Goal: Communication & Community: Answer question/provide support

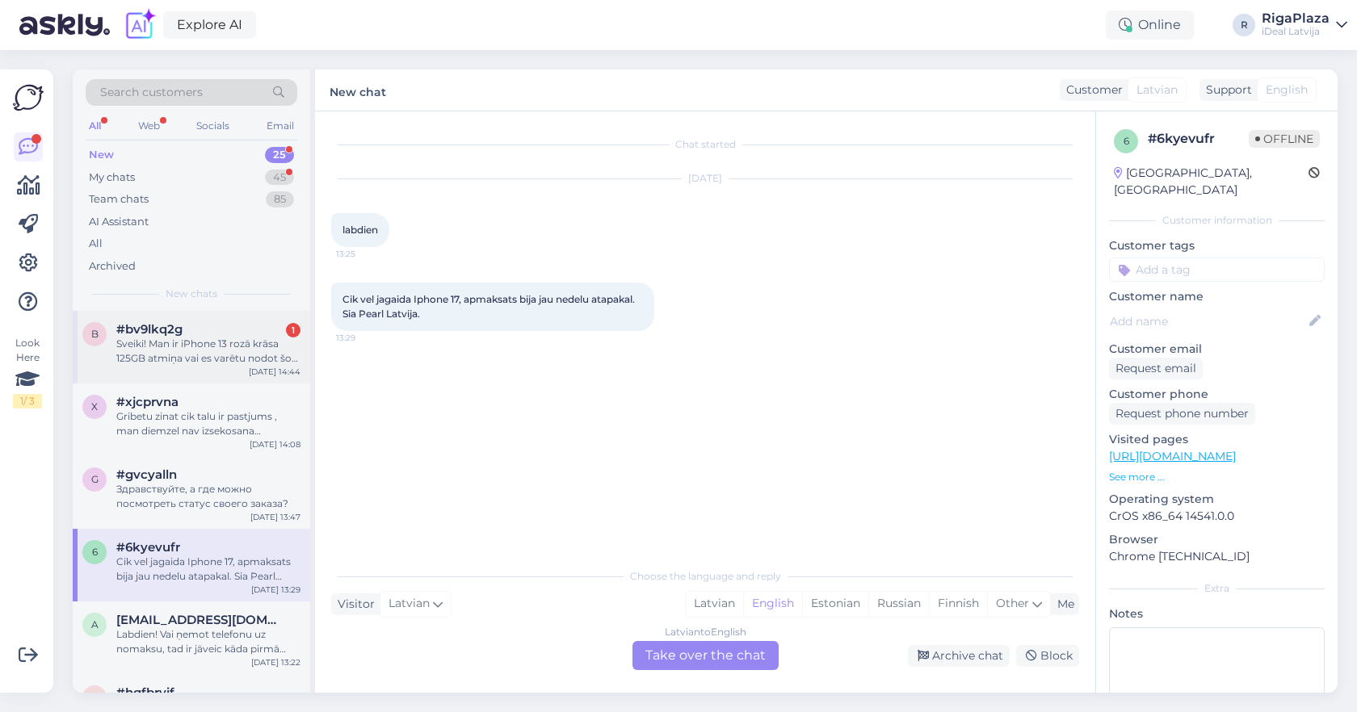
click at [190, 342] on div "Sveiki! Man ir iPhone 13 rozā krāsa 125GB atmiņa vai es varētu nodot šo telefon…" at bounding box center [208, 351] width 184 height 29
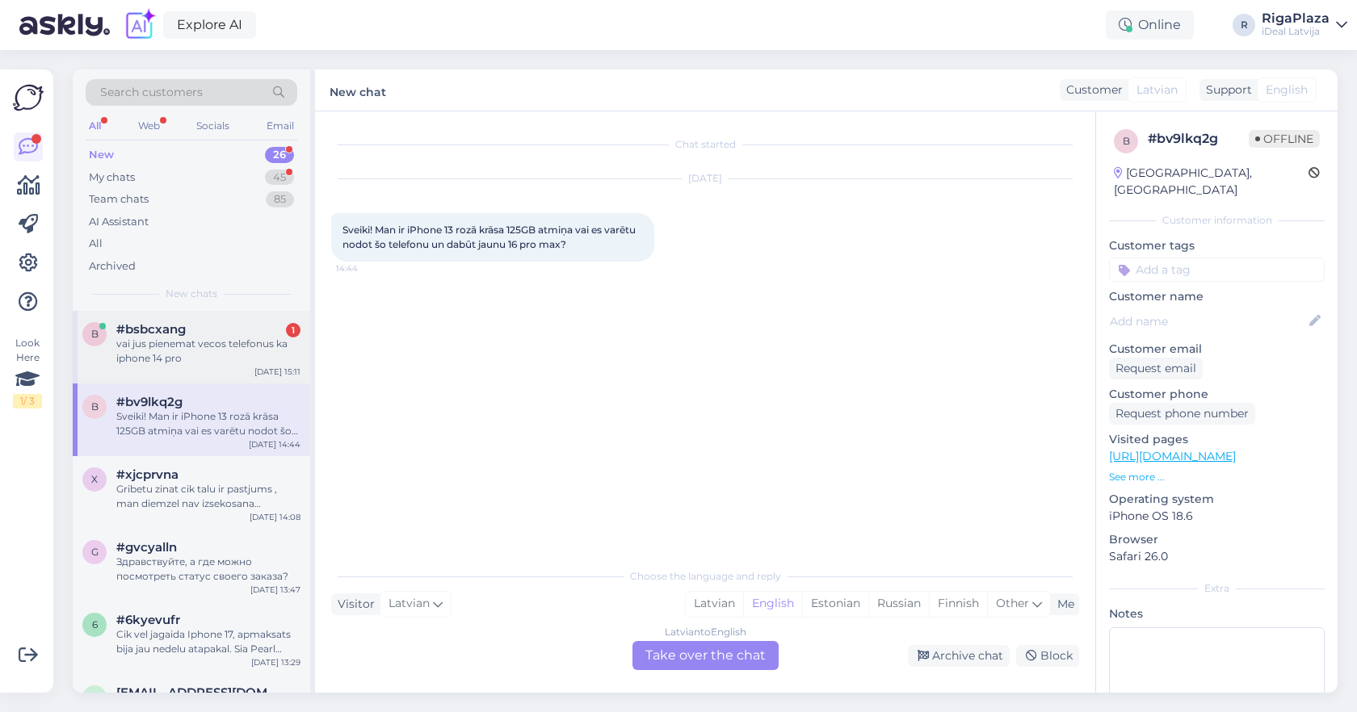
click at [158, 359] on div "vai jus pienemat vecos telefonus ka iphone 14 pro" at bounding box center [208, 351] width 184 height 29
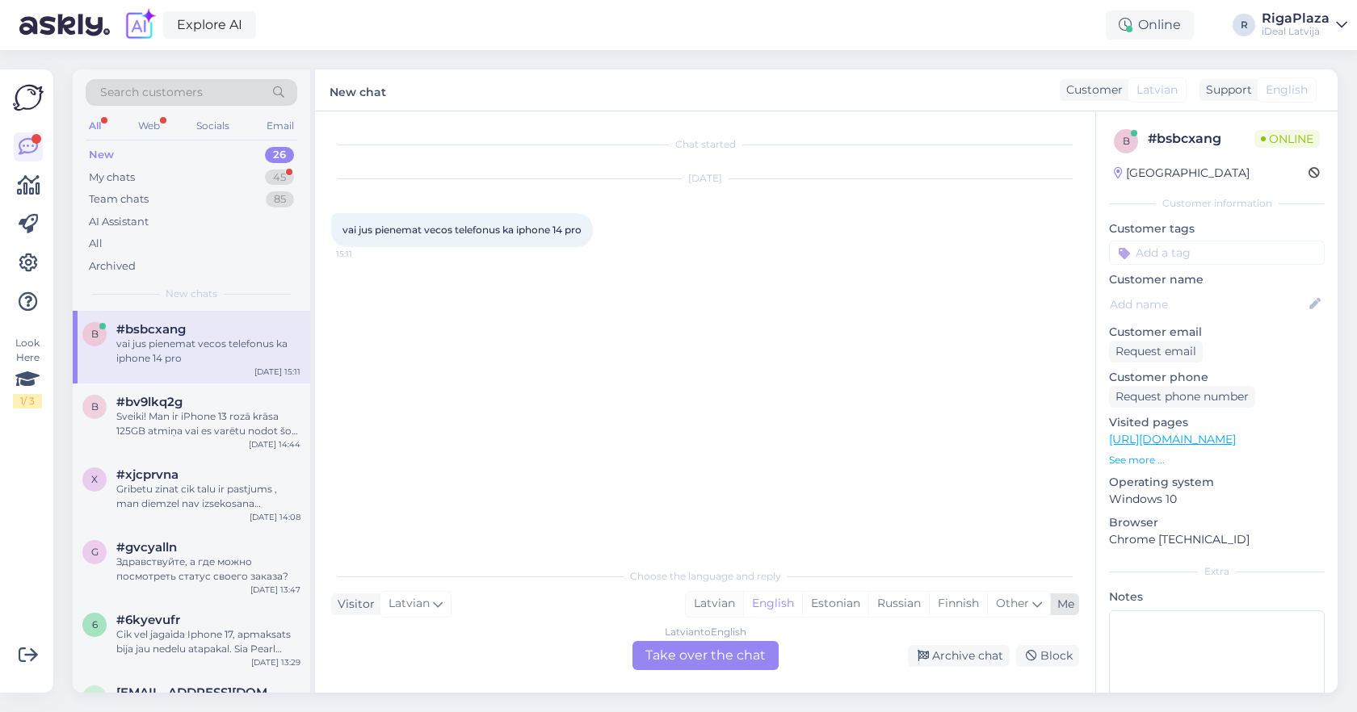
click at [718, 607] on div "Latvian" at bounding box center [714, 604] width 57 height 24
click at [709, 647] on div "Latvian to Latvian Take over the chat" at bounding box center [705, 655] width 146 height 29
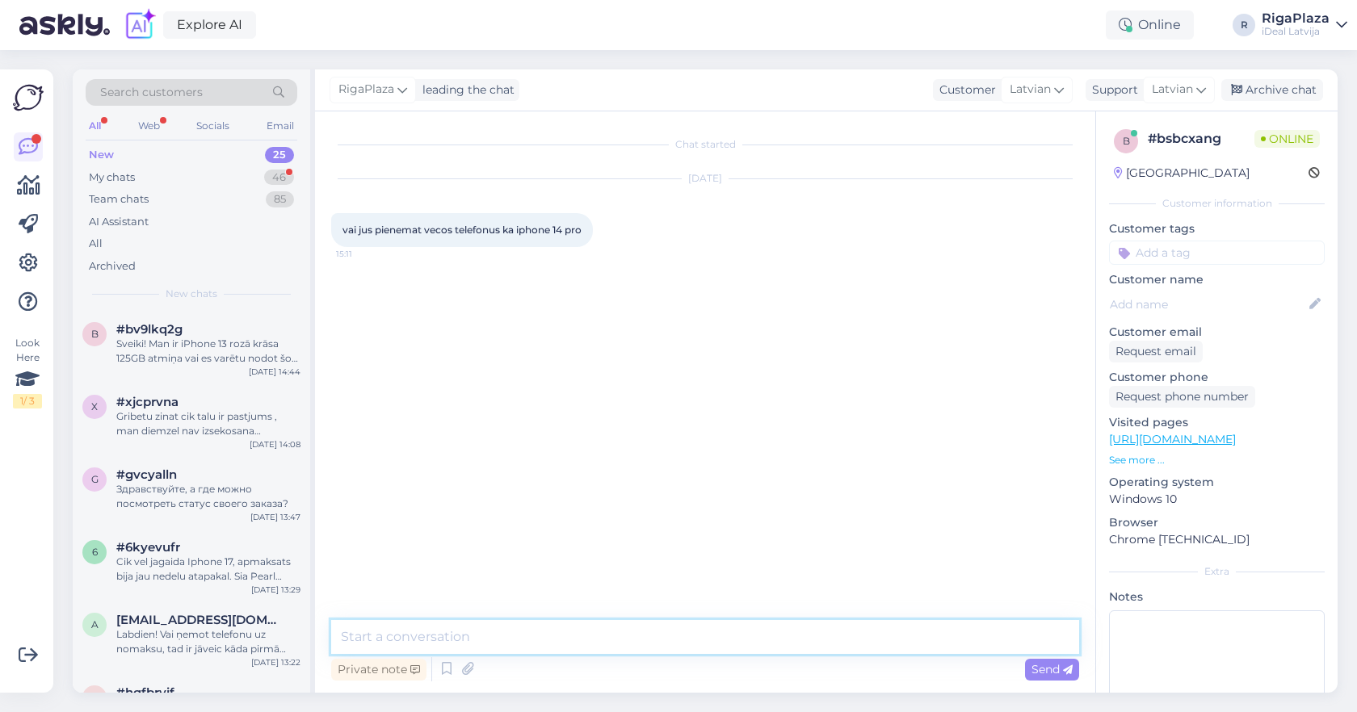
click at [708, 646] on textarea at bounding box center [705, 637] width 748 height 34
type textarea "[PERSON_NAME], jā!"
click at [249, 193] on div "Team chats 85" at bounding box center [192, 199] width 212 height 23
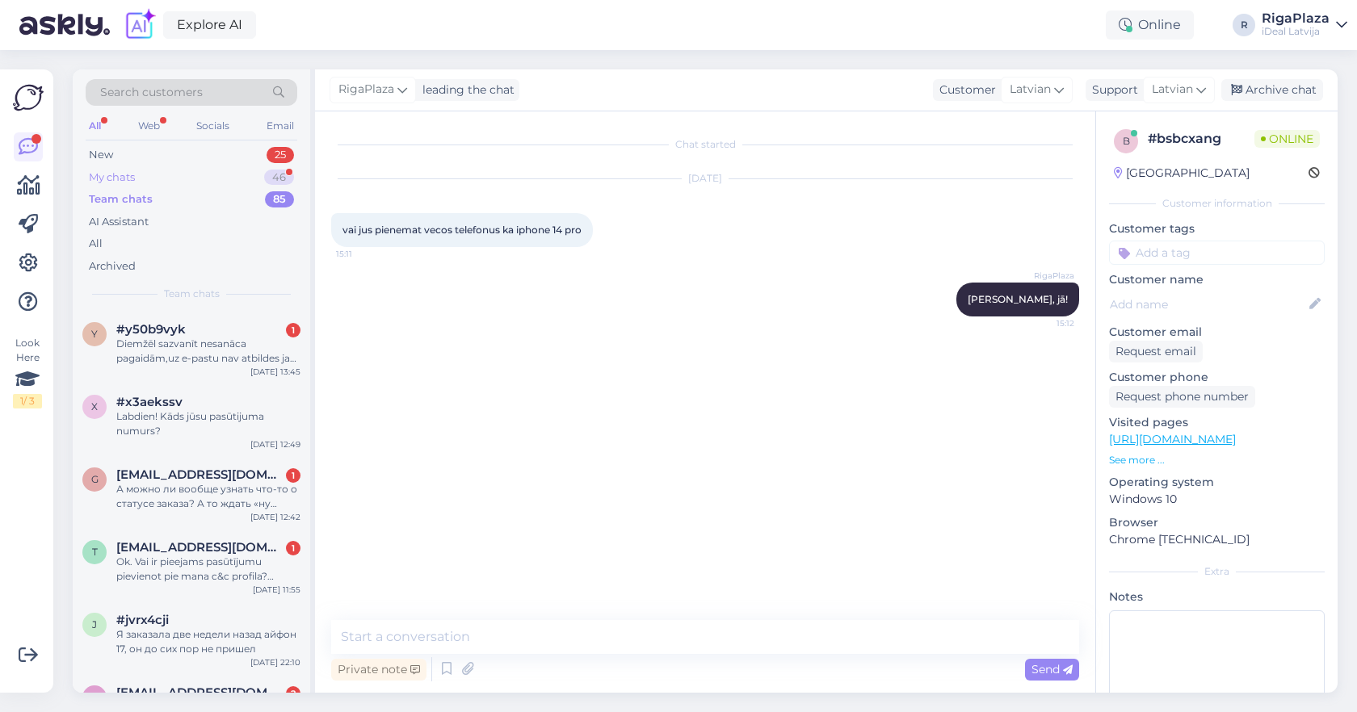
click at [254, 183] on div "My chats 46" at bounding box center [192, 177] width 212 height 23
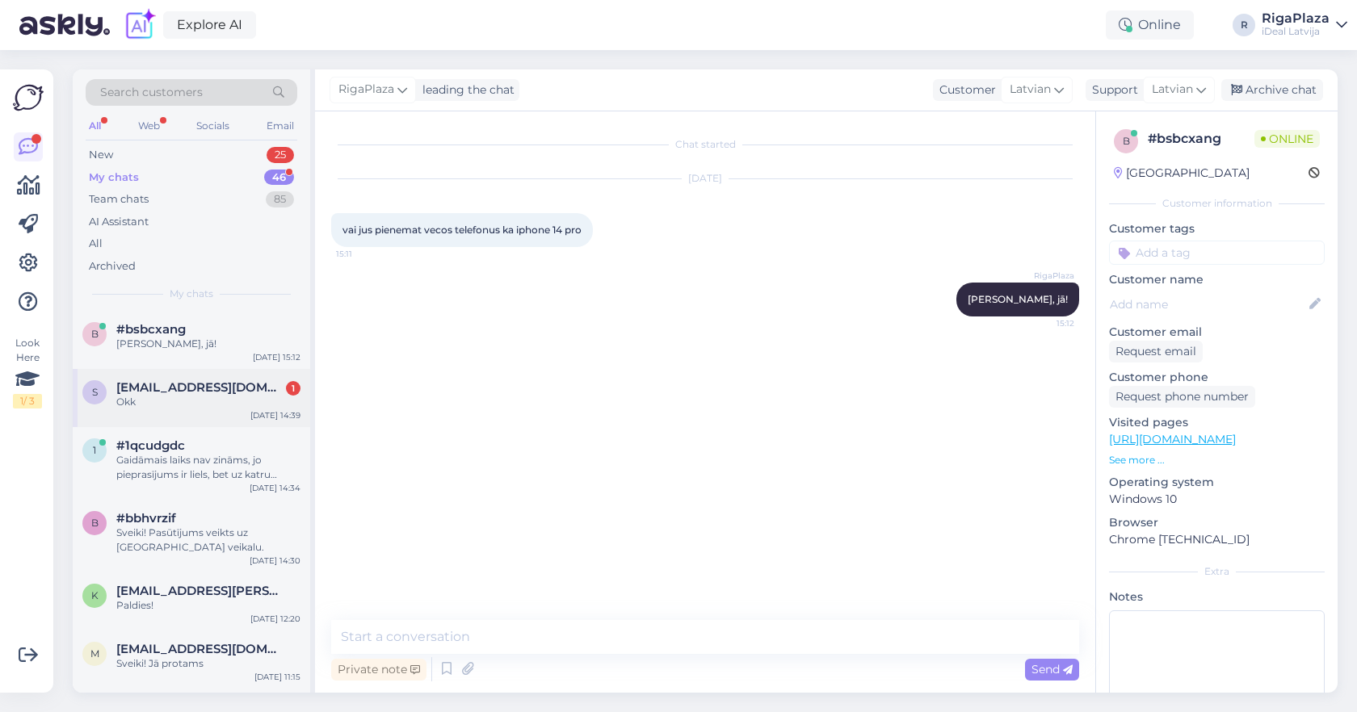
click at [191, 373] on div "s [EMAIL_ADDRESS][DOMAIN_NAME] 1 Okk [DATE] 14:39" at bounding box center [191, 398] width 237 height 58
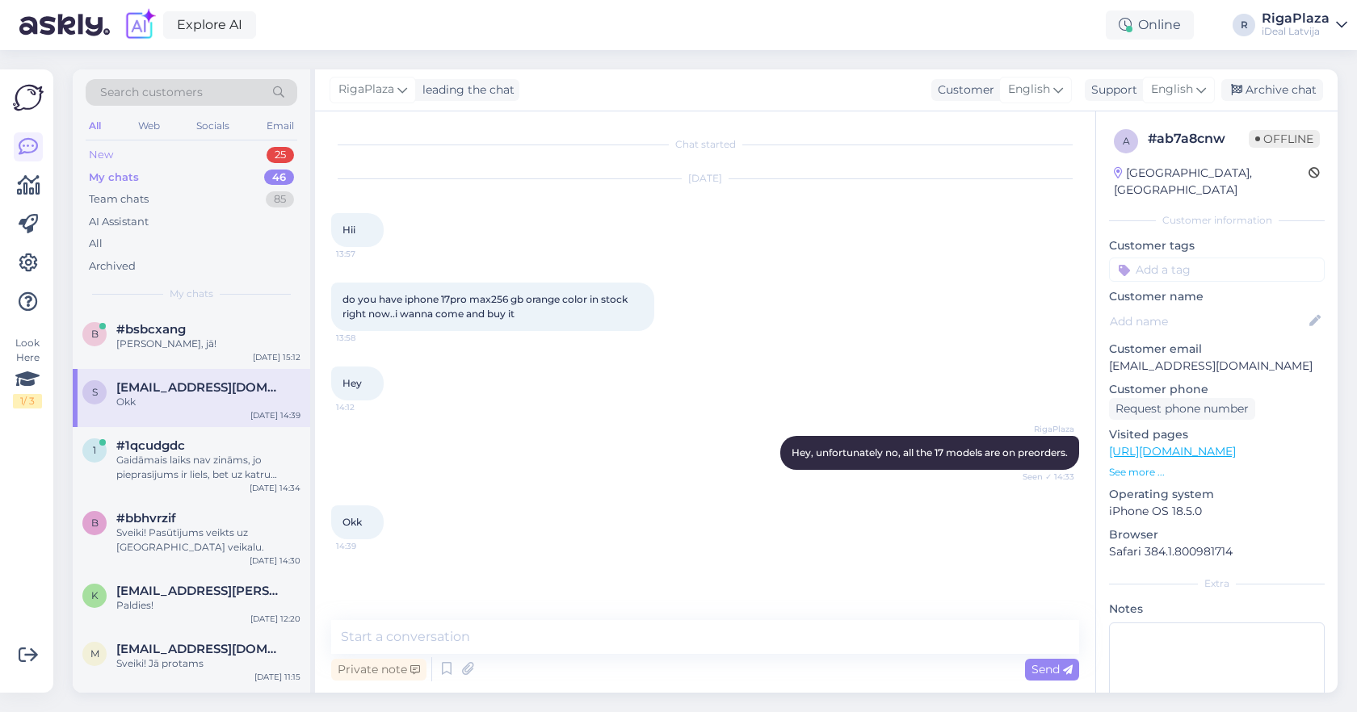
click at [245, 159] on div "New 25" at bounding box center [192, 155] width 212 height 23
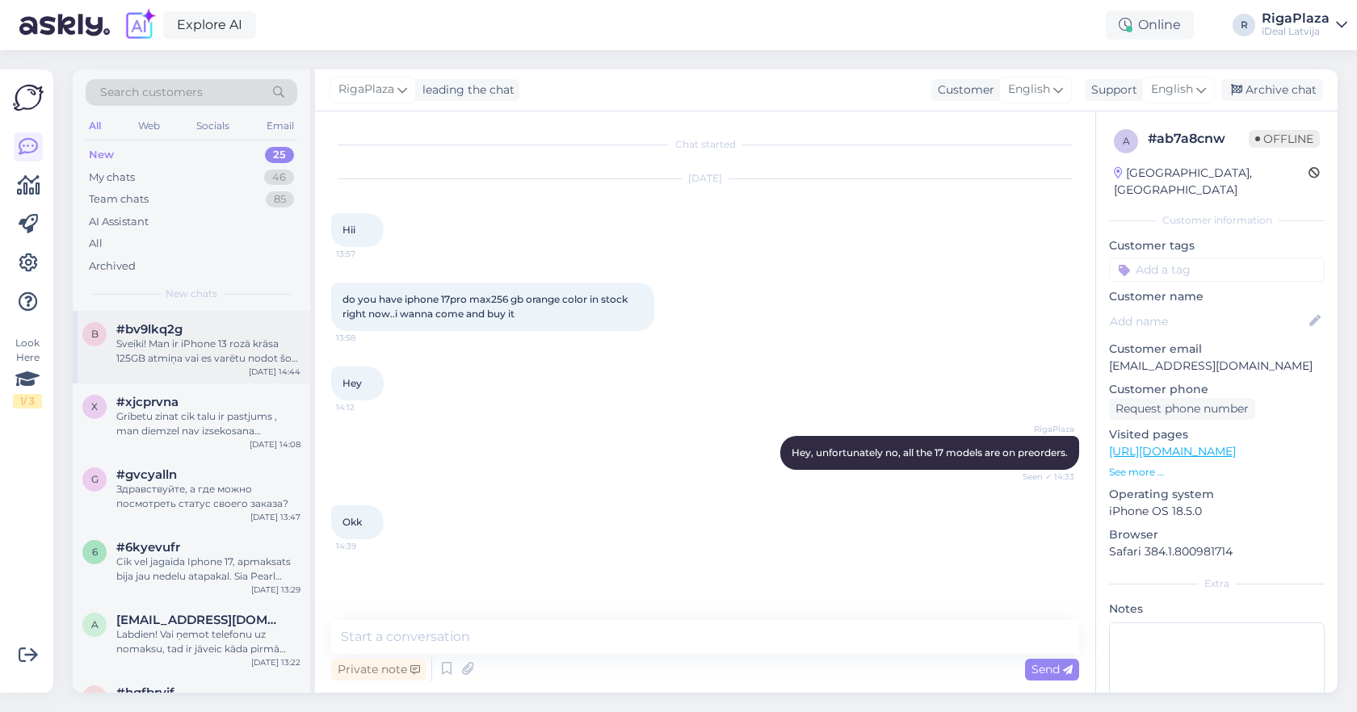
click at [225, 364] on div "b #bv9lkq2g Sveiki! Man ir iPhone 13 rozā krāsa 125GB atmiņa vai es varētu nodo…" at bounding box center [191, 347] width 237 height 73
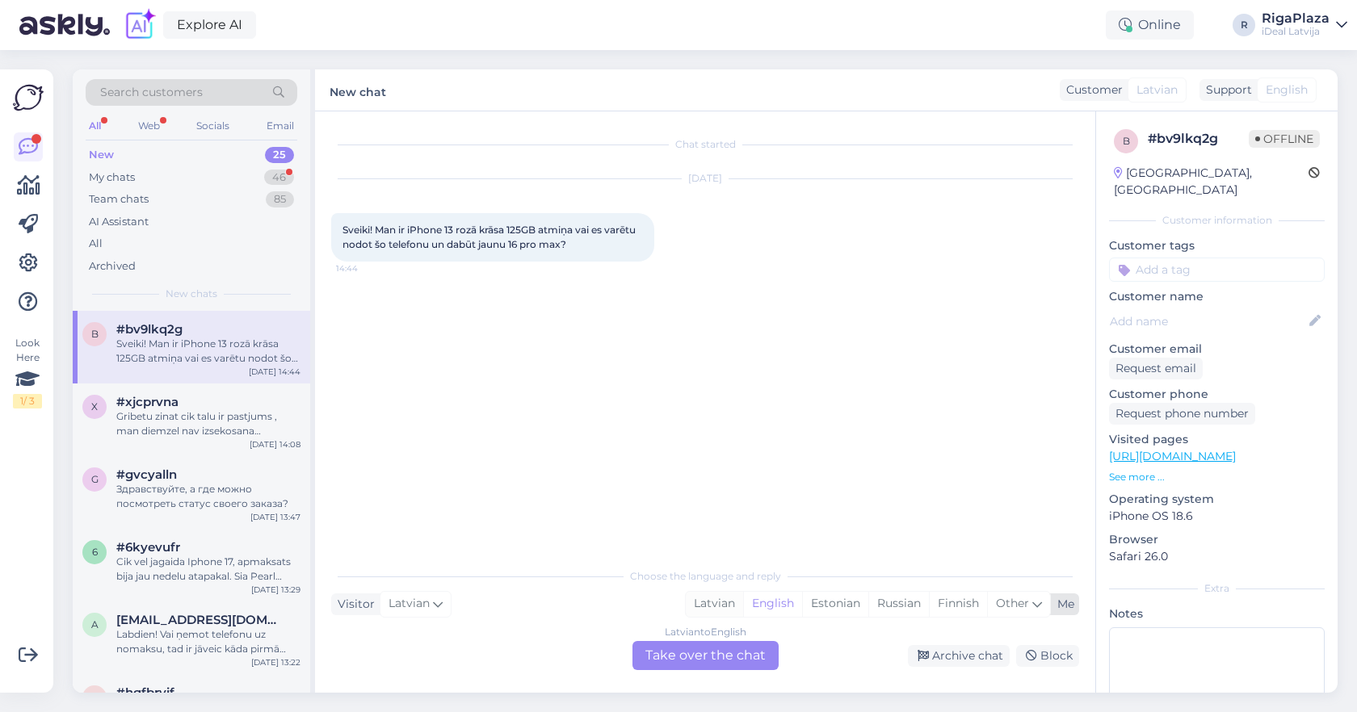
click at [714, 618] on div "Choose the language and reply Visitor Latvian Me Latvian English Estonian Russi…" at bounding box center [705, 615] width 748 height 111
click at [714, 611] on div "Latvian" at bounding box center [714, 604] width 57 height 24
click at [686, 657] on div "Latvian to Latvian Take over the chat" at bounding box center [705, 655] width 146 height 29
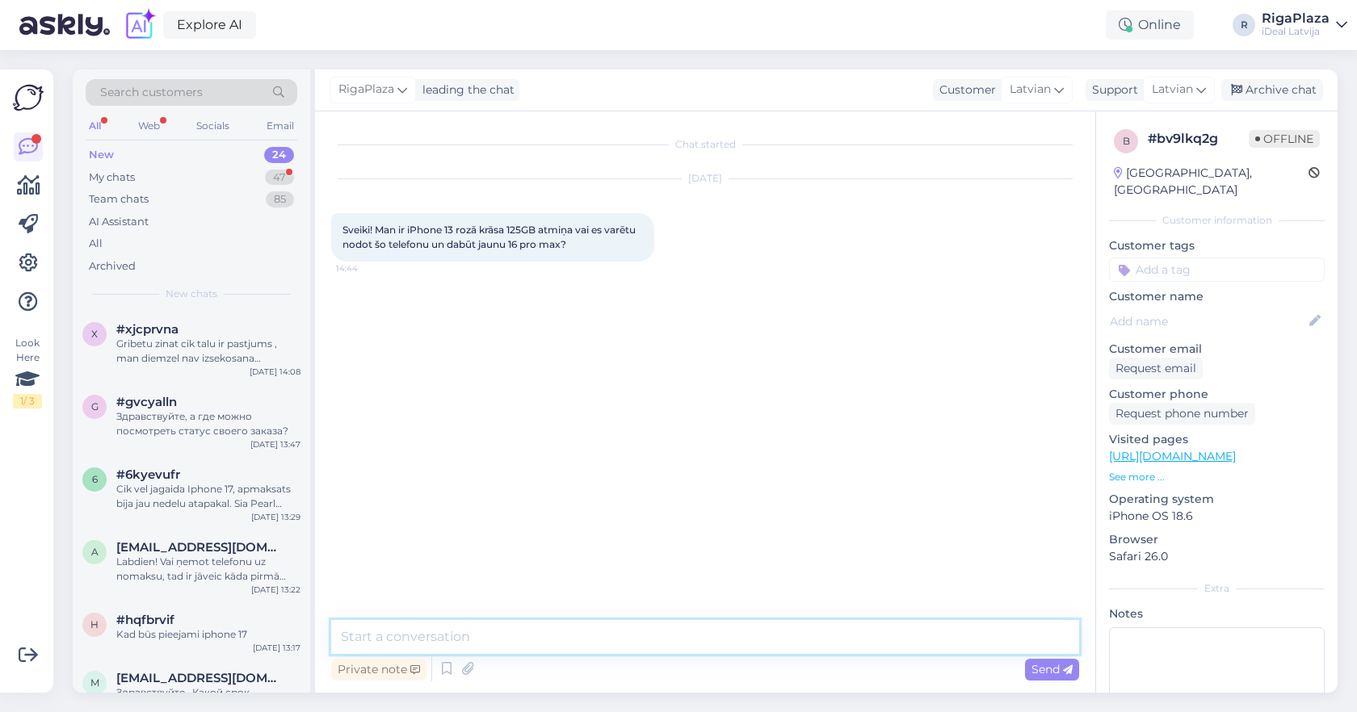
click at [701, 636] on textarea at bounding box center [705, 637] width 748 height 34
type textarea "Sveiki, jā Jūs varat !"
click at [183, 183] on div "My chats 47" at bounding box center [192, 177] width 212 height 23
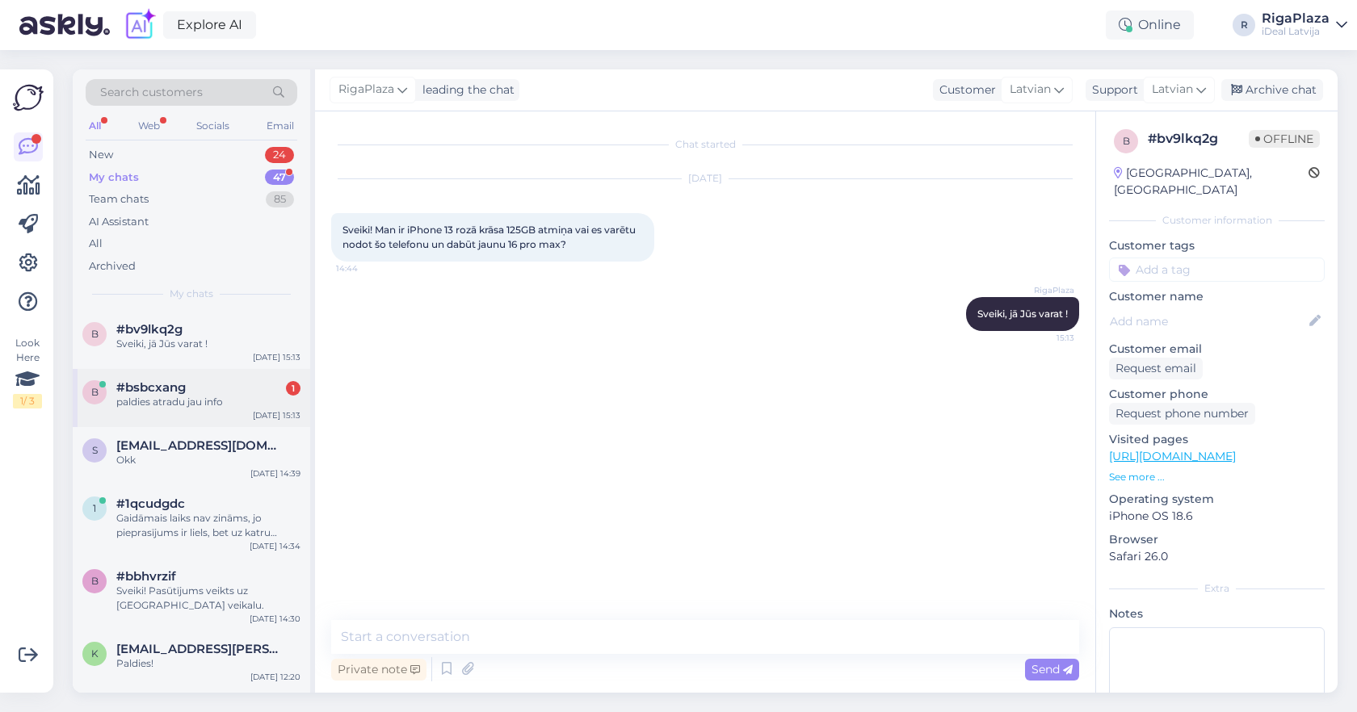
click at [297, 381] on div "1" at bounding box center [293, 388] width 15 height 15
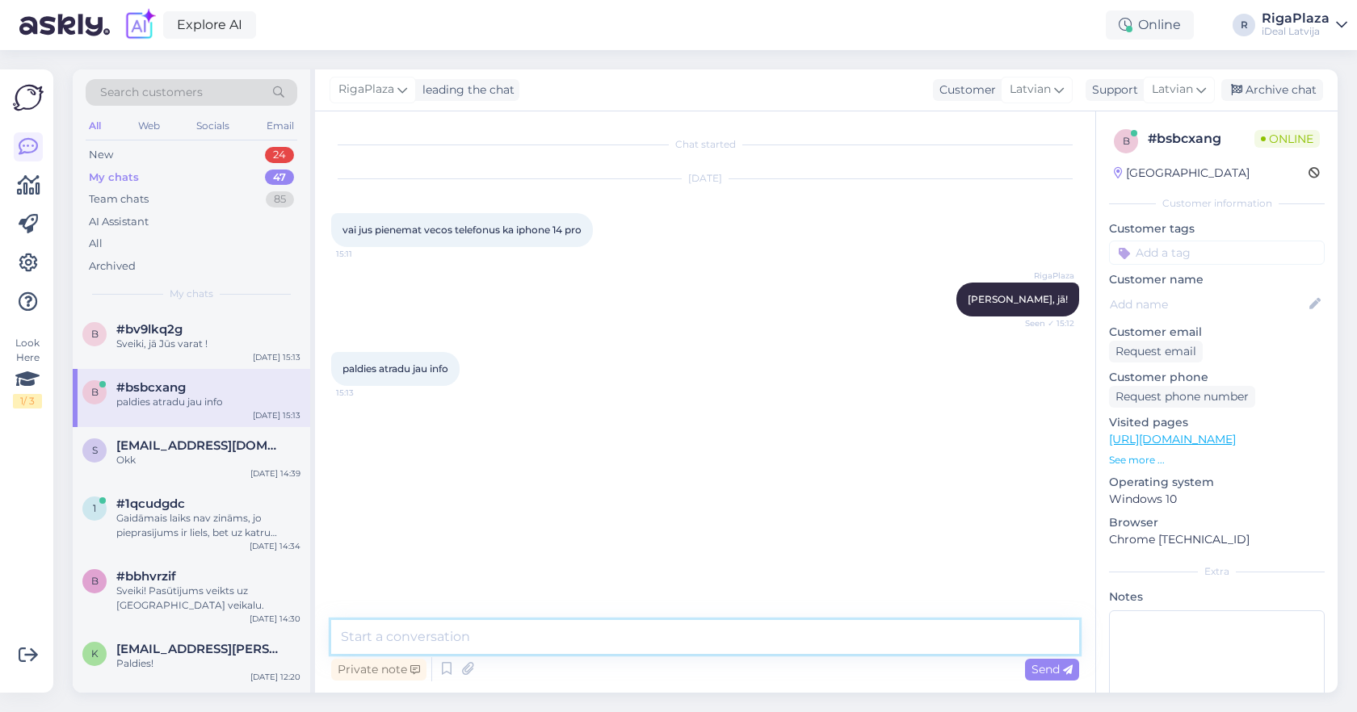
click at [507, 627] on textarea at bounding box center [705, 637] width 748 height 34
type textarea "Līdz 5 ierīcēm vienā pirkumā."
click at [249, 159] on div "New 24" at bounding box center [192, 155] width 212 height 23
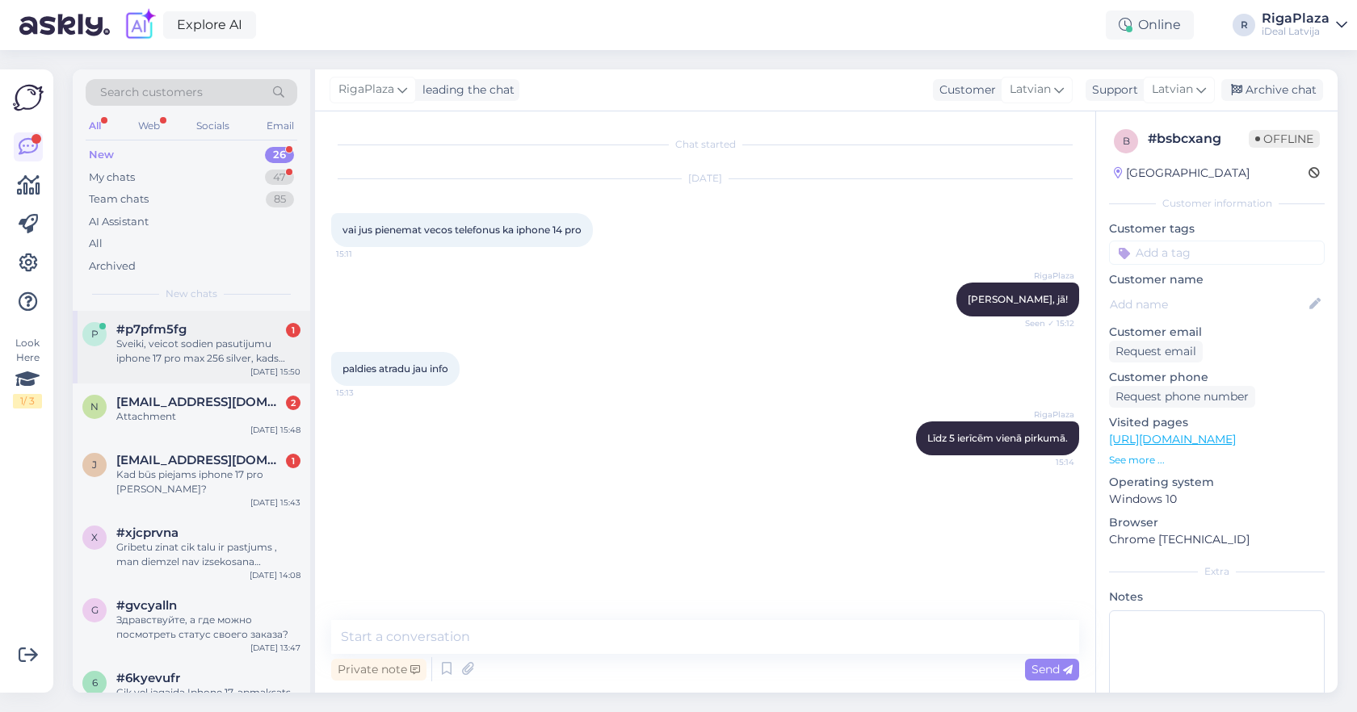
click at [249, 352] on div "Sveiki, veicot sodien pasutijumu iphone 17 pro max 256 silver, kads varetu but …" at bounding box center [208, 351] width 184 height 29
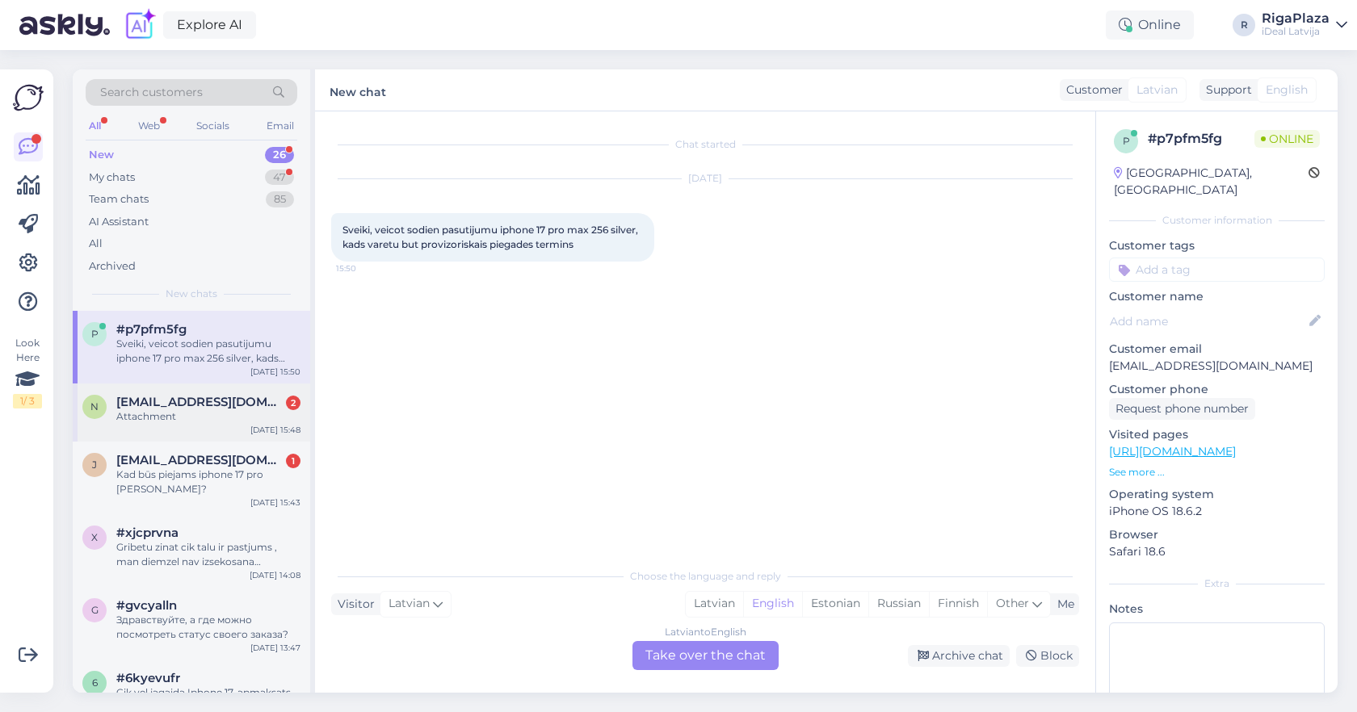
click at [250, 405] on div "[EMAIL_ADDRESS][DOMAIN_NAME] 2" at bounding box center [208, 402] width 184 height 15
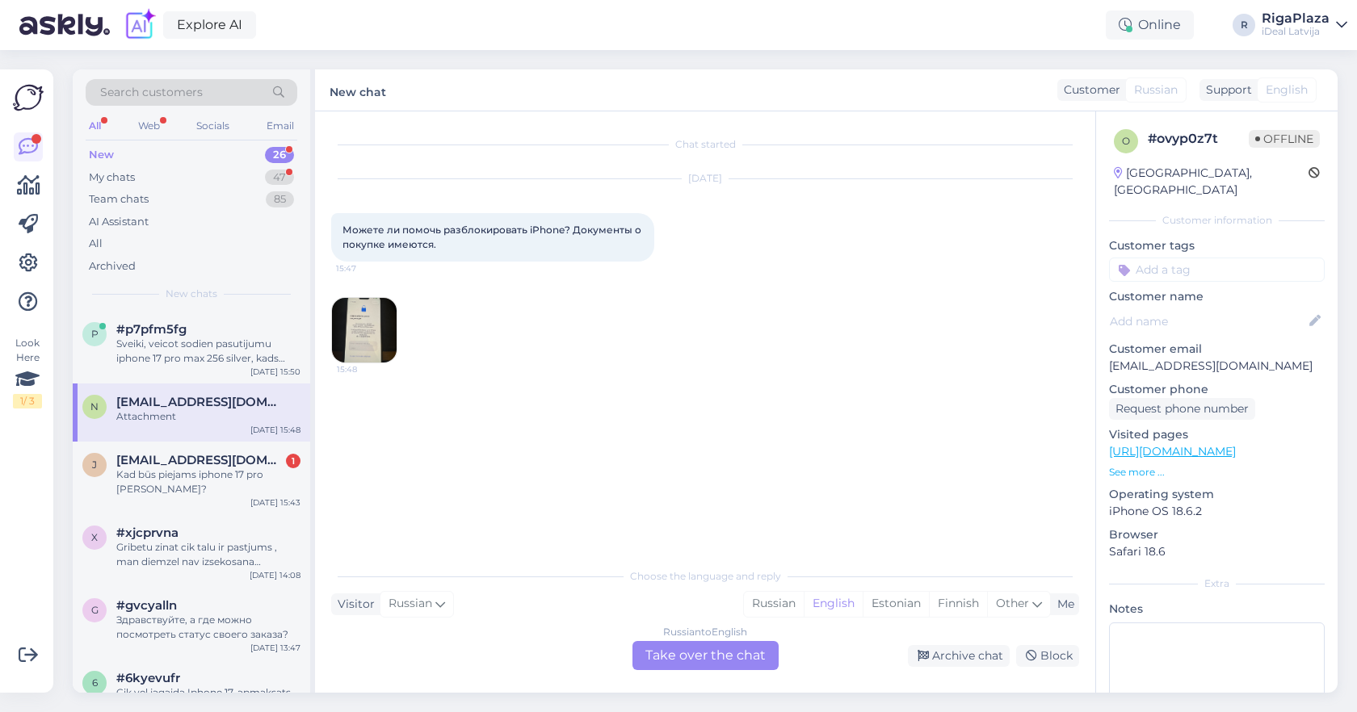
click at [371, 334] on img at bounding box center [364, 330] width 65 height 65
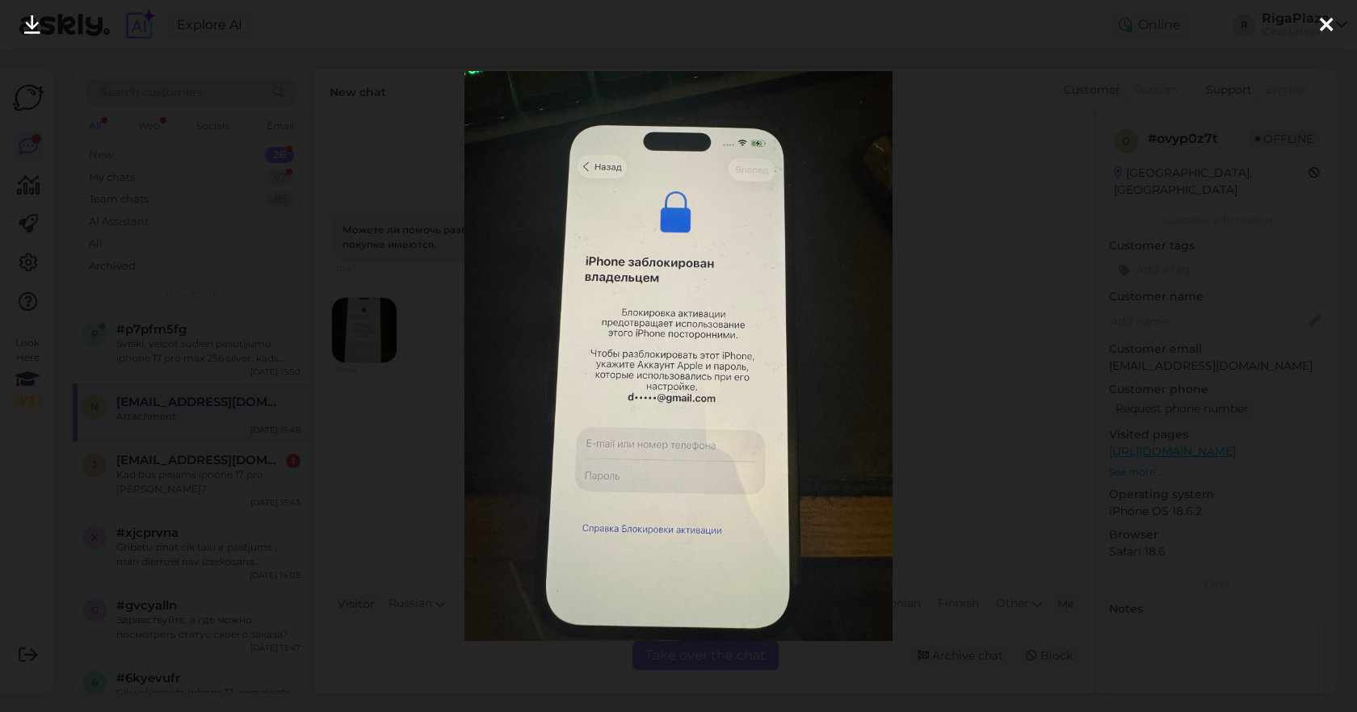
click at [942, 273] on div at bounding box center [678, 356] width 1357 height 712
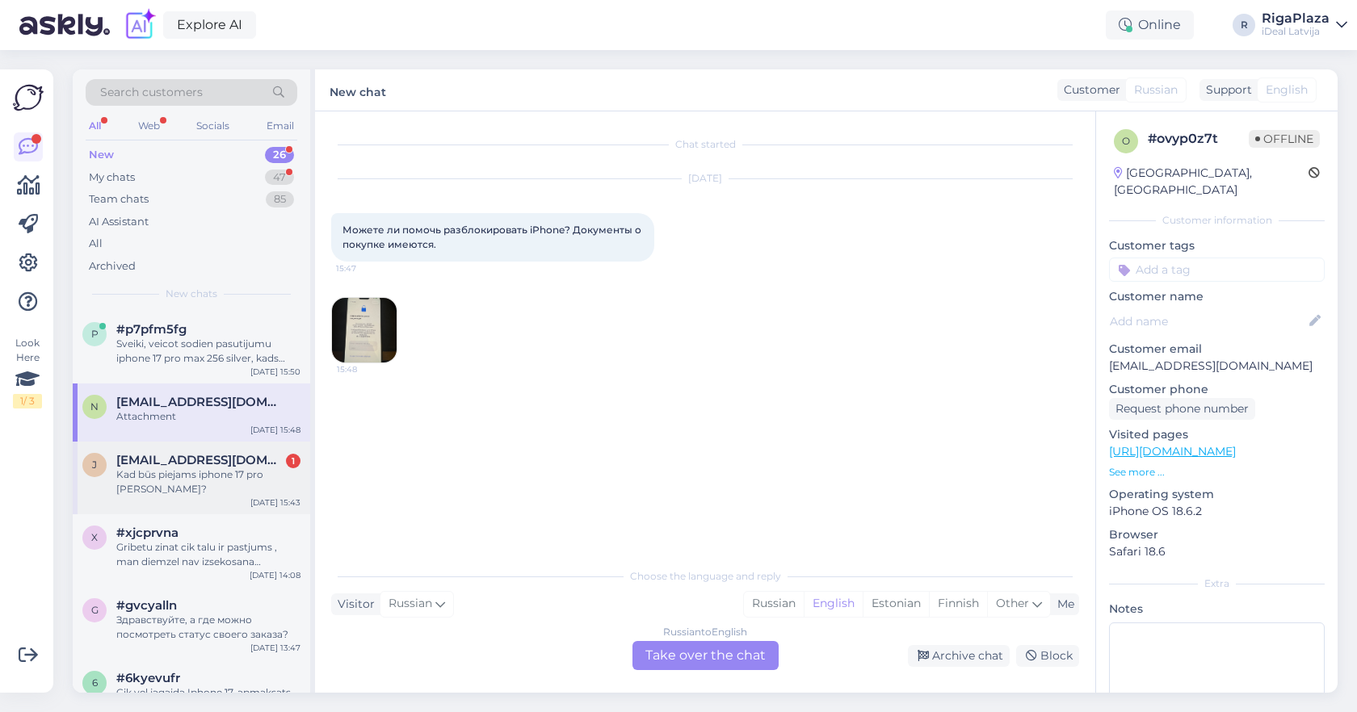
click at [269, 462] on div "[EMAIL_ADDRESS][DOMAIN_NAME] 1" at bounding box center [208, 460] width 184 height 15
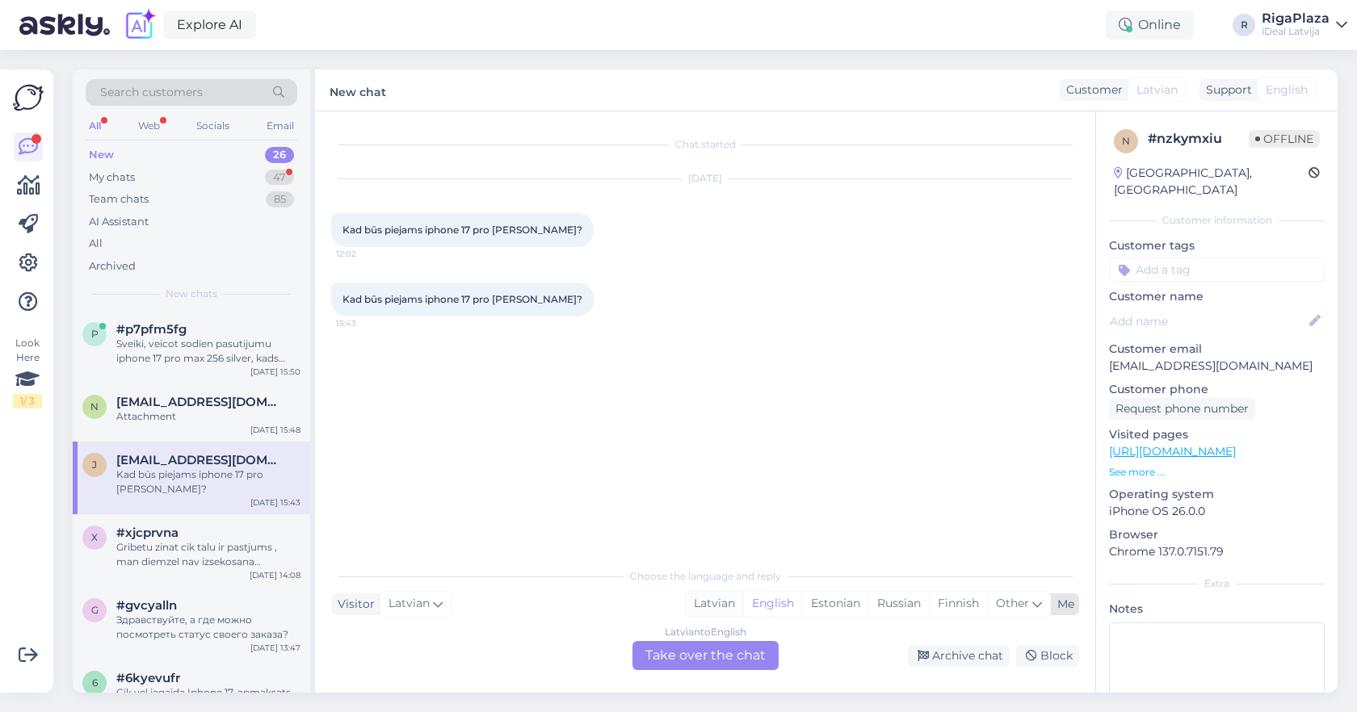
click at [732, 602] on div "Latvian" at bounding box center [714, 604] width 57 height 24
click at [701, 642] on div "Latvian to Latvian Take over the chat" at bounding box center [705, 655] width 146 height 29
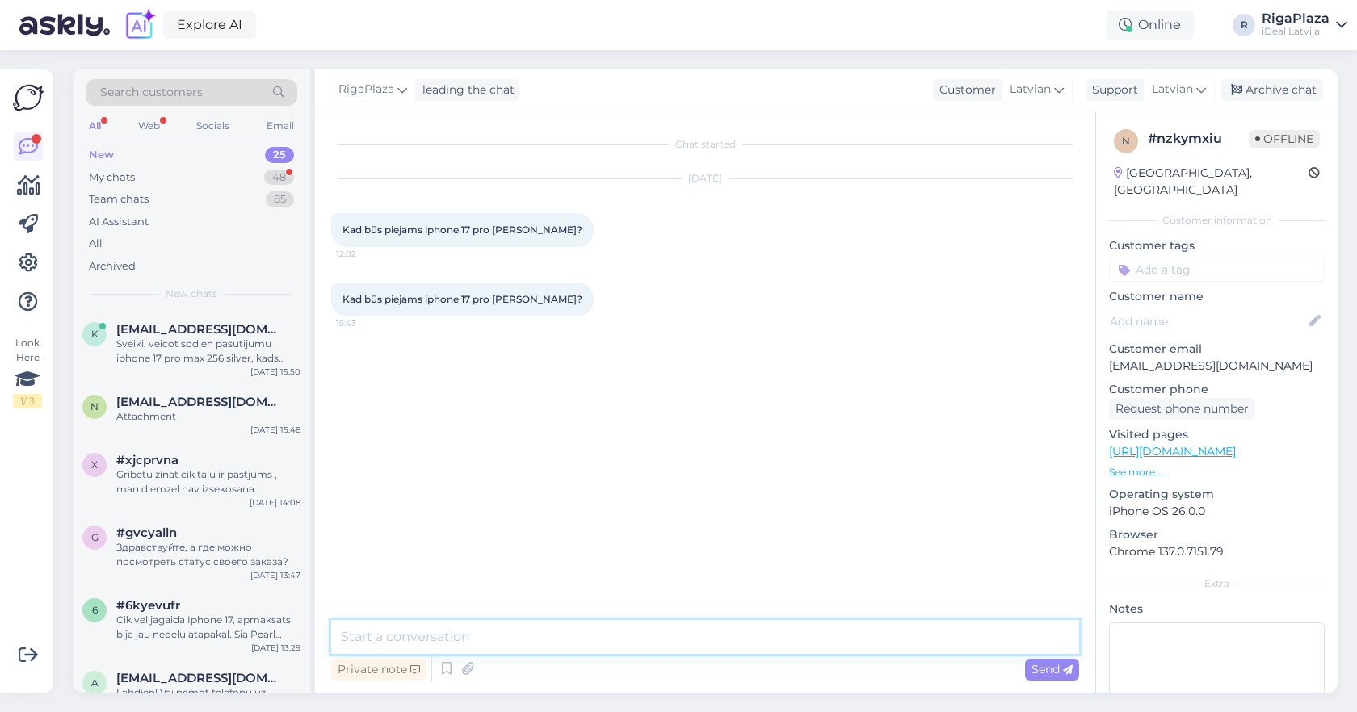
click at [696, 644] on textarea at bounding box center [705, 637] width 748 height 34
click at [380, 641] on textarea "Sveiki ap decembri" at bounding box center [705, 637] width 748 height 34
type textarea "Sveiki, ap decembri"
click at [219, 168] on div "My chats 48" at bounding box center [192, 177] width 212 height 23
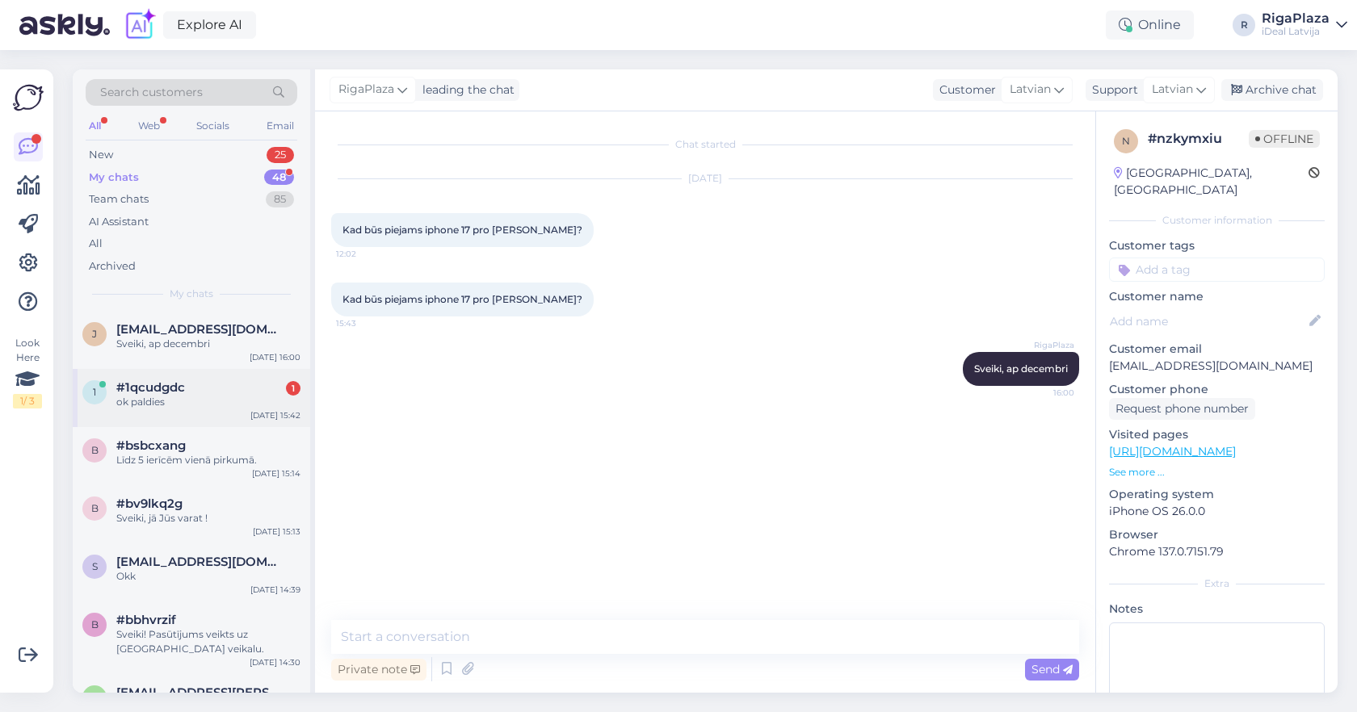
click at [153, 401] on div "ok paldies" at bounding box center [208, 402] width 184 height 15
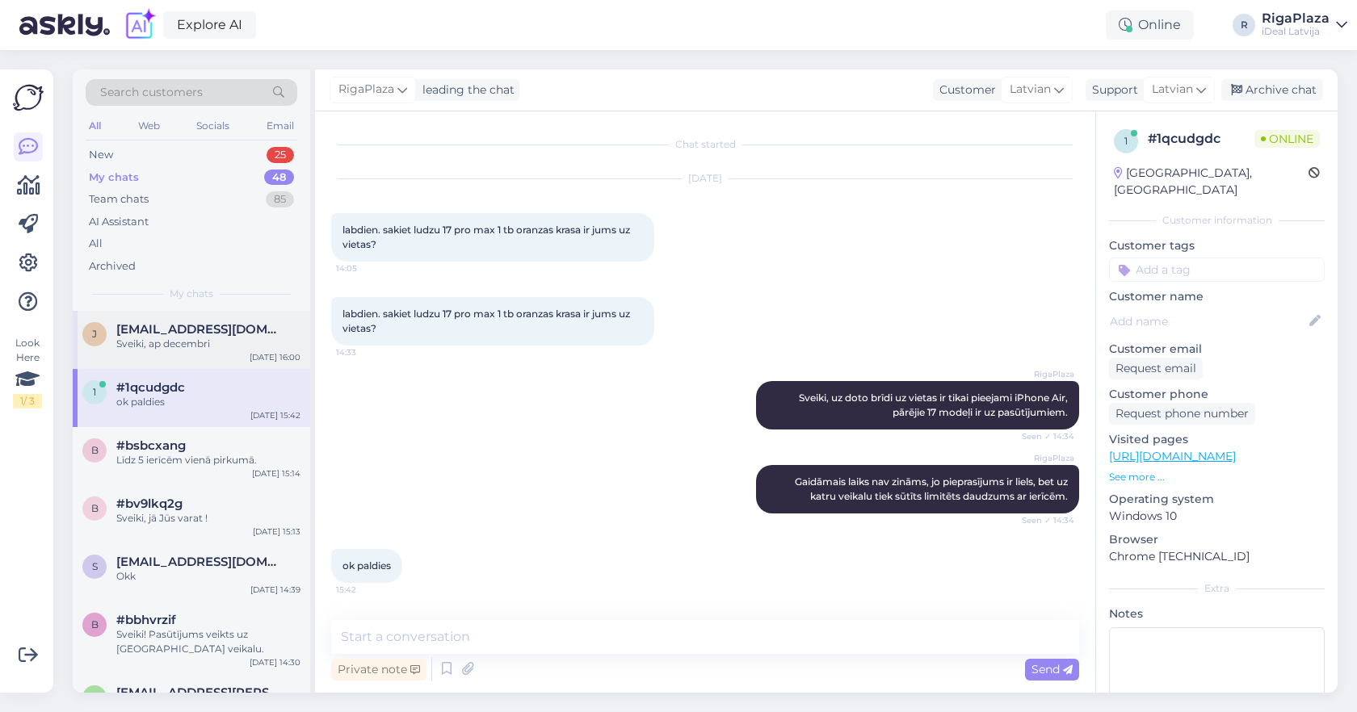
click at [175, 324] on span "[EMAIL_ADDRESS][DOMAIN_NAME]" at bounding box center [200, 329] width 168 height 15
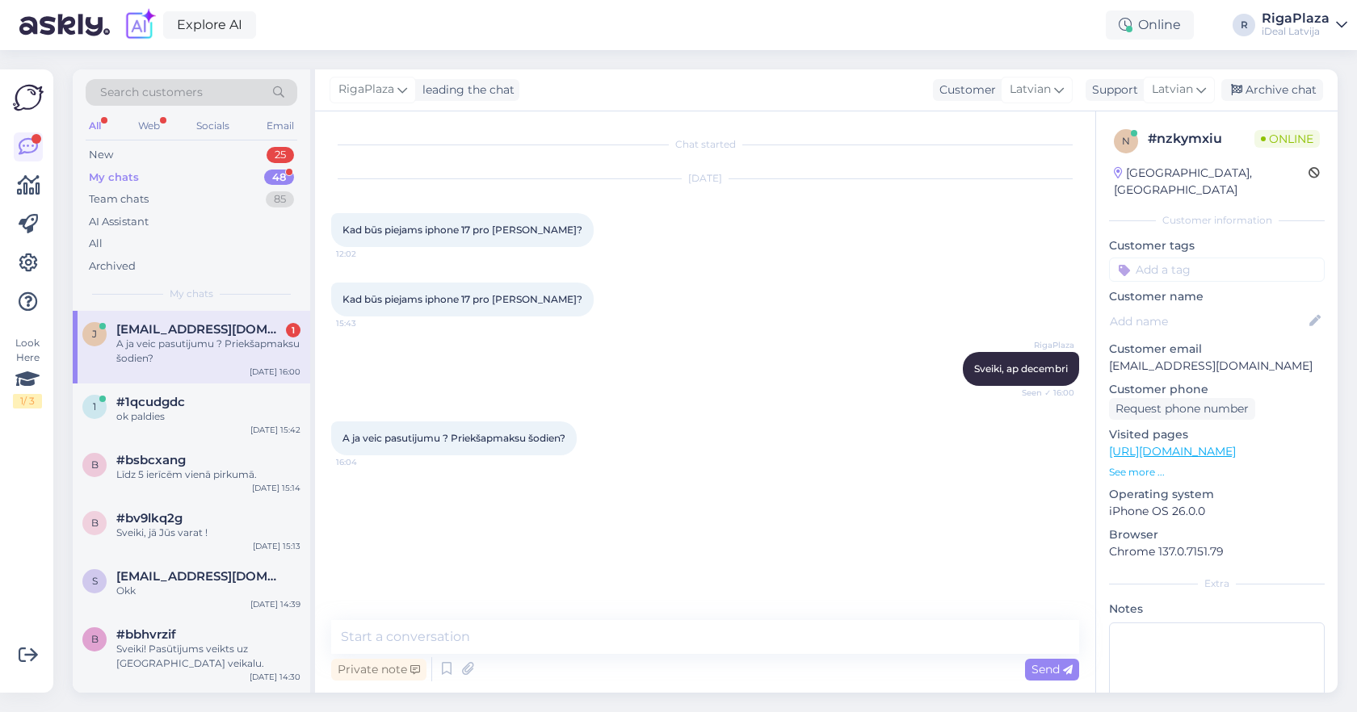
click at [208, 325] on span "[EMAIL_ADDRESS][DOMAIN_NAME]" at bounding box center [200, 329] width 168 height 15
click at [564, 634] on textarea at bounding box center [705, 637] width 748 height 34
type textarea "N"
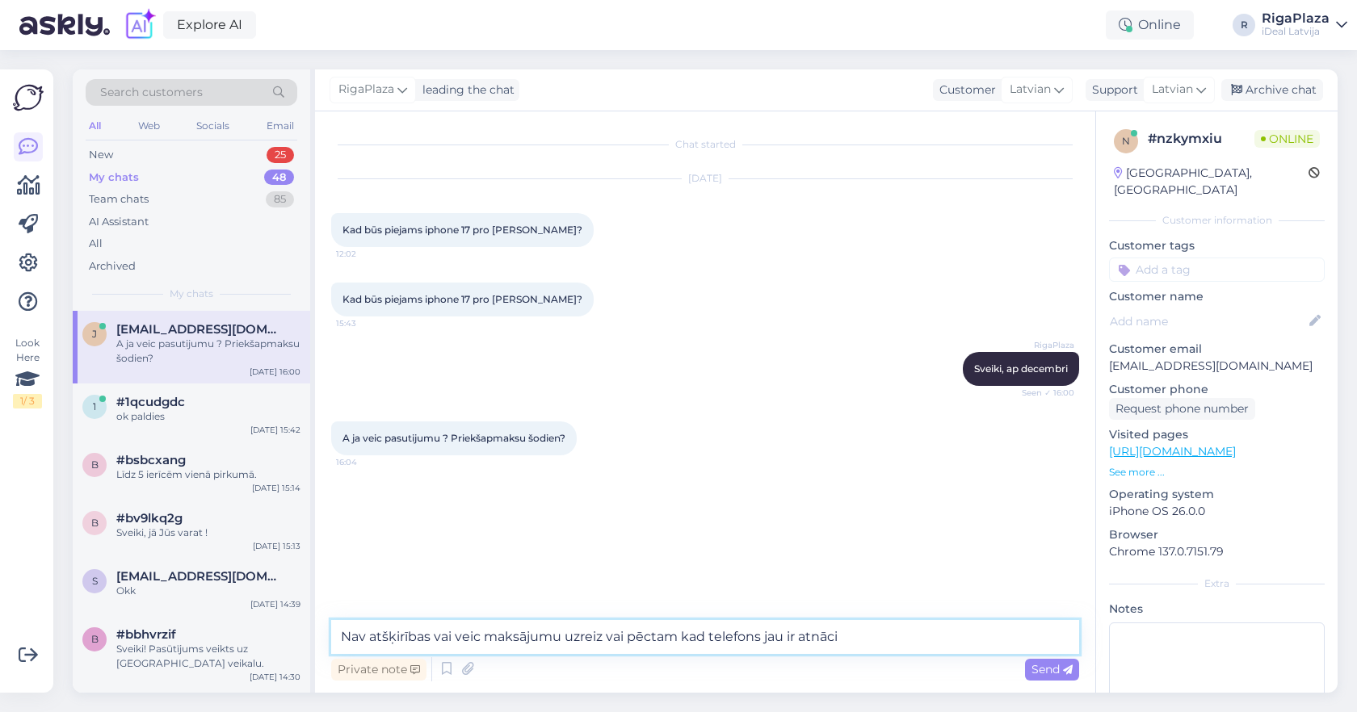
type textarea "Nav atšķirības vai veic maksājumu uzreiz vai pēctam kad telefons jau ir atnācis"
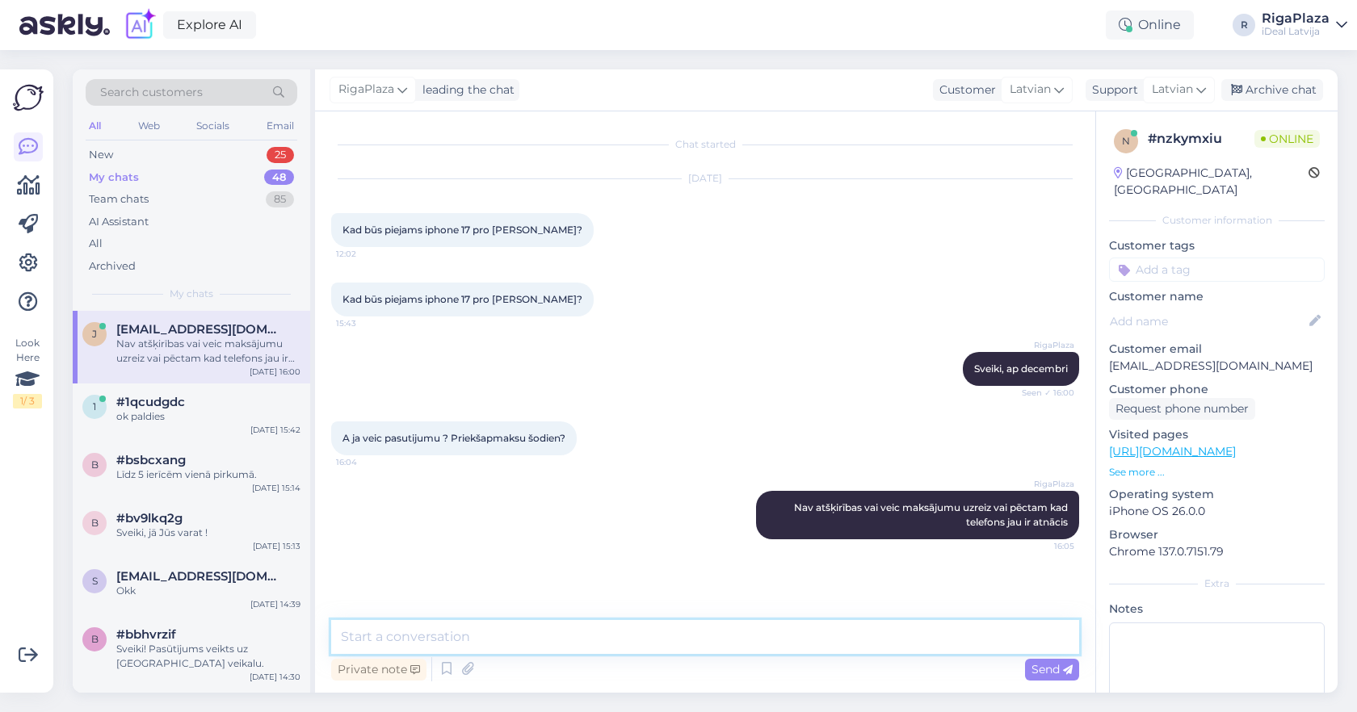
click at [482, 637] on textarea at bounding box center [705, 637] width 748 height 34
type textarea "Uz pasūtījuma jāgaida rind"
type textarea "Ja veic pasūtījumu, būs jāgaida rindā."
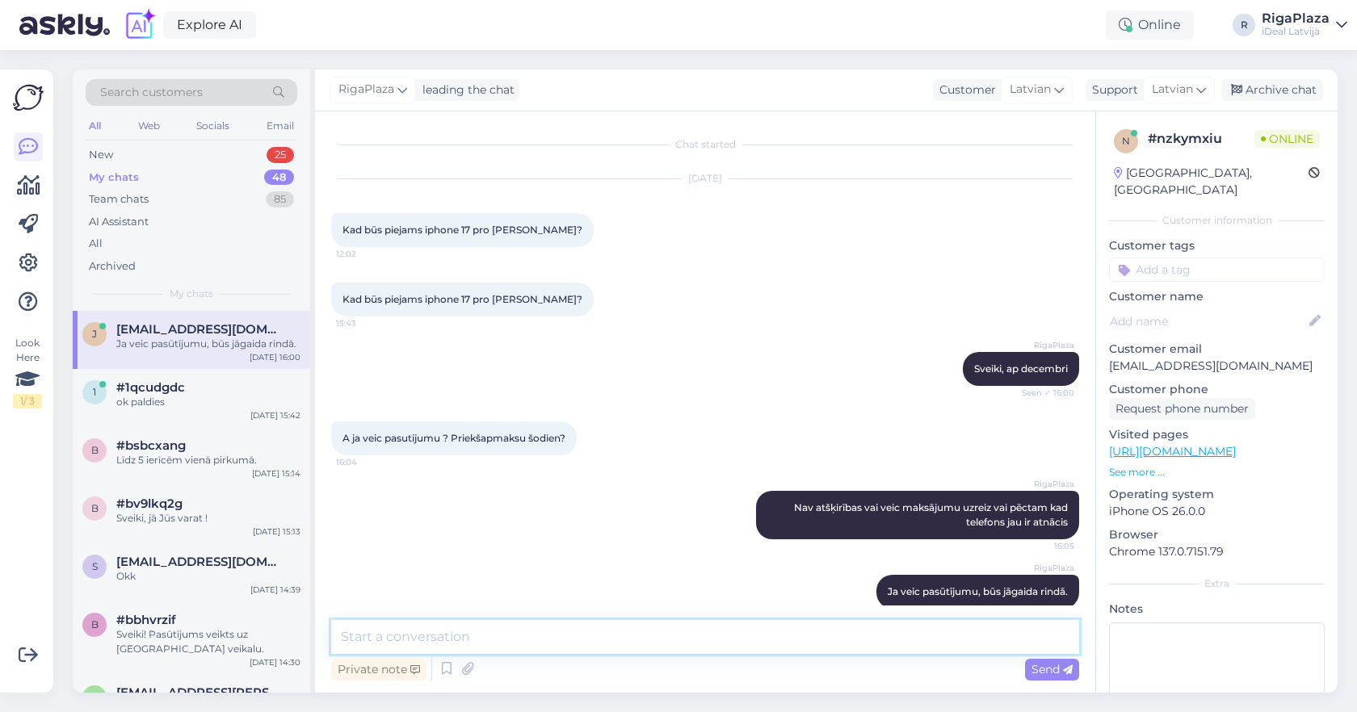
scroll to position [21, 0]
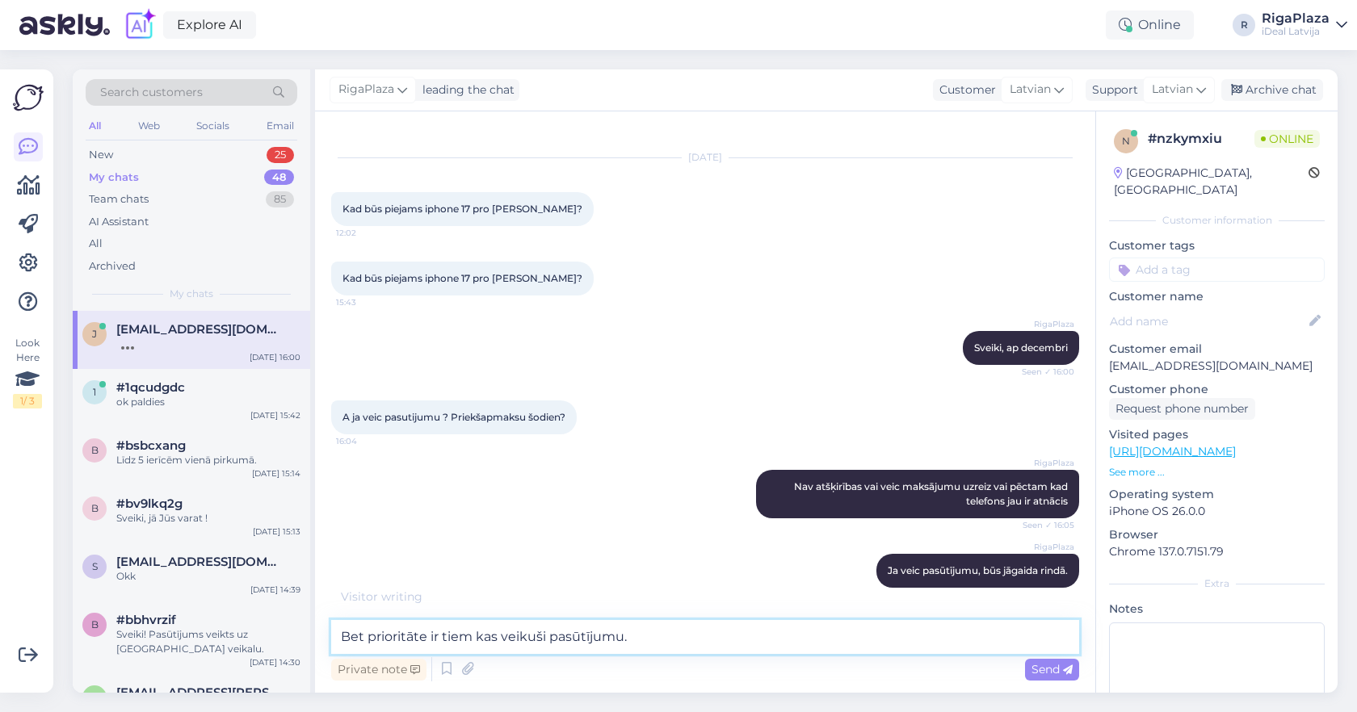
type textarea "Bet prioritāte ir tiem kas veikuši pasūtījumu."
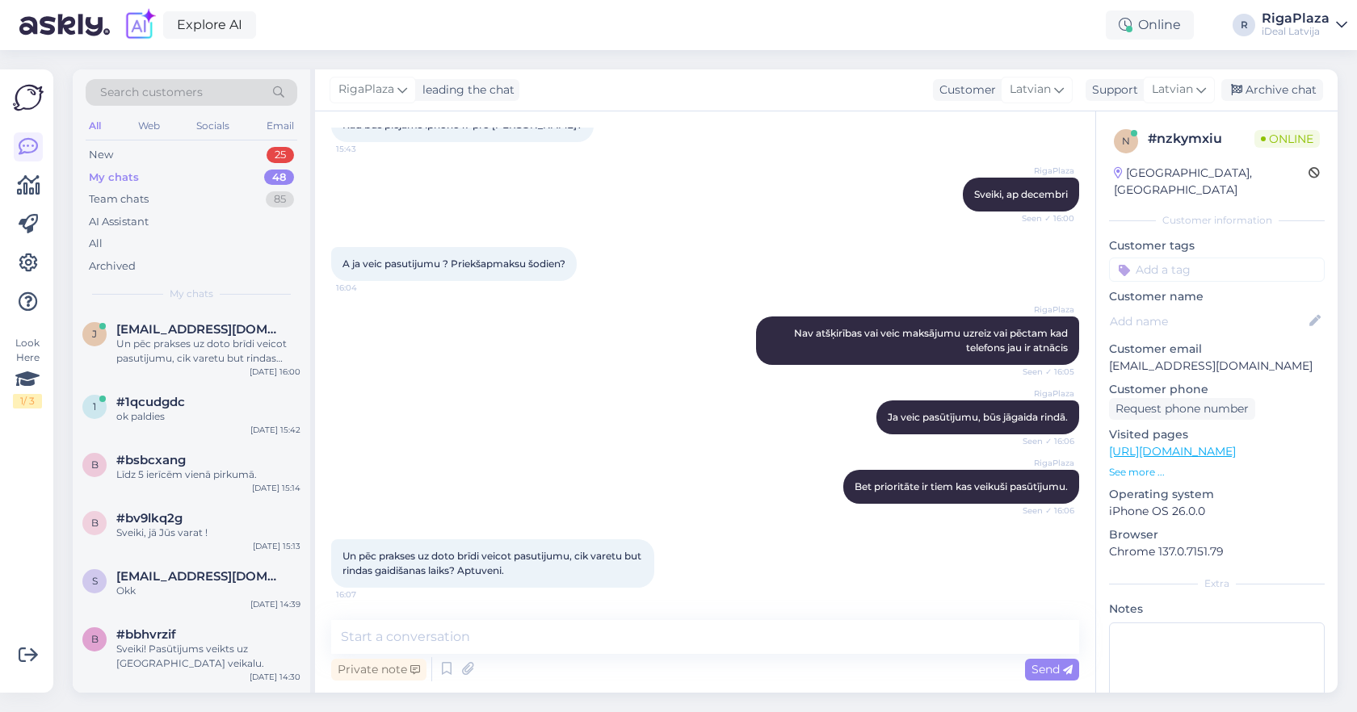
scroll to position [174, 0]
click at [690, 652] on textarea at bounding box center [705, 637] width 748 height 34
type textarea "Mēnesis+"
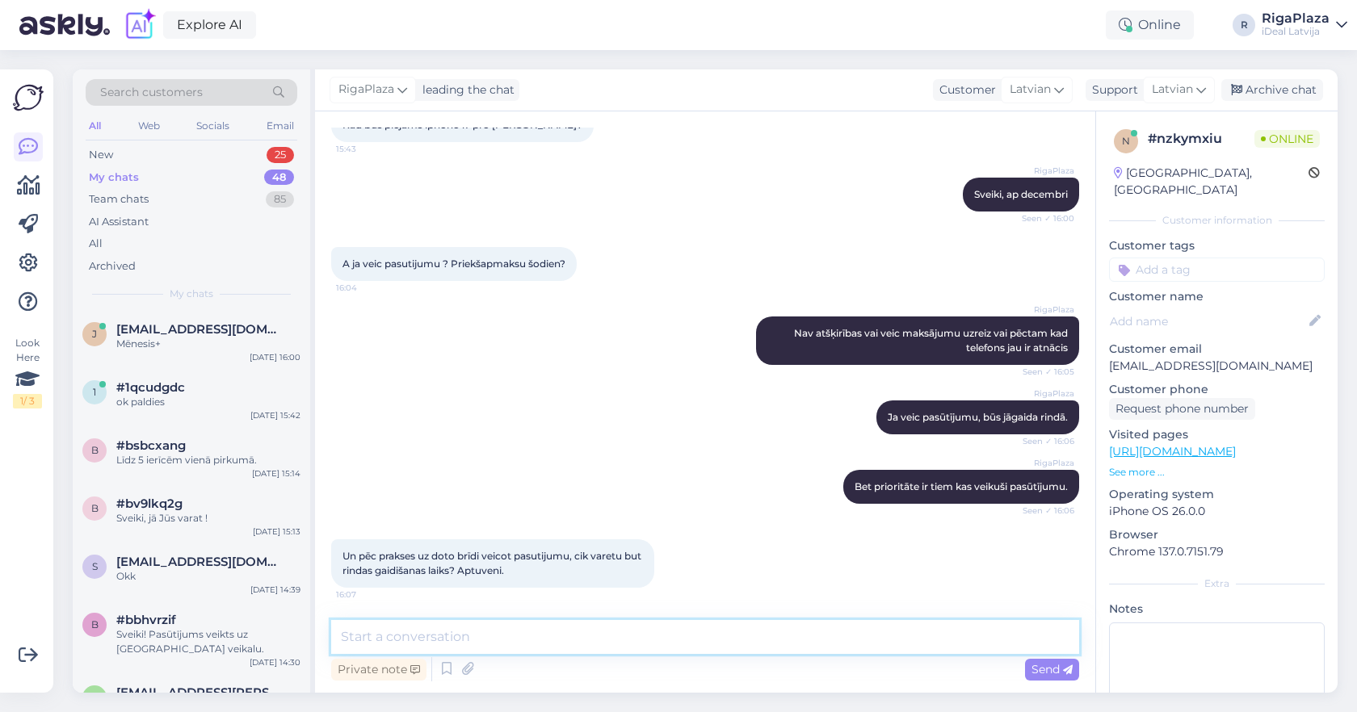
scroll to position [244, 0]
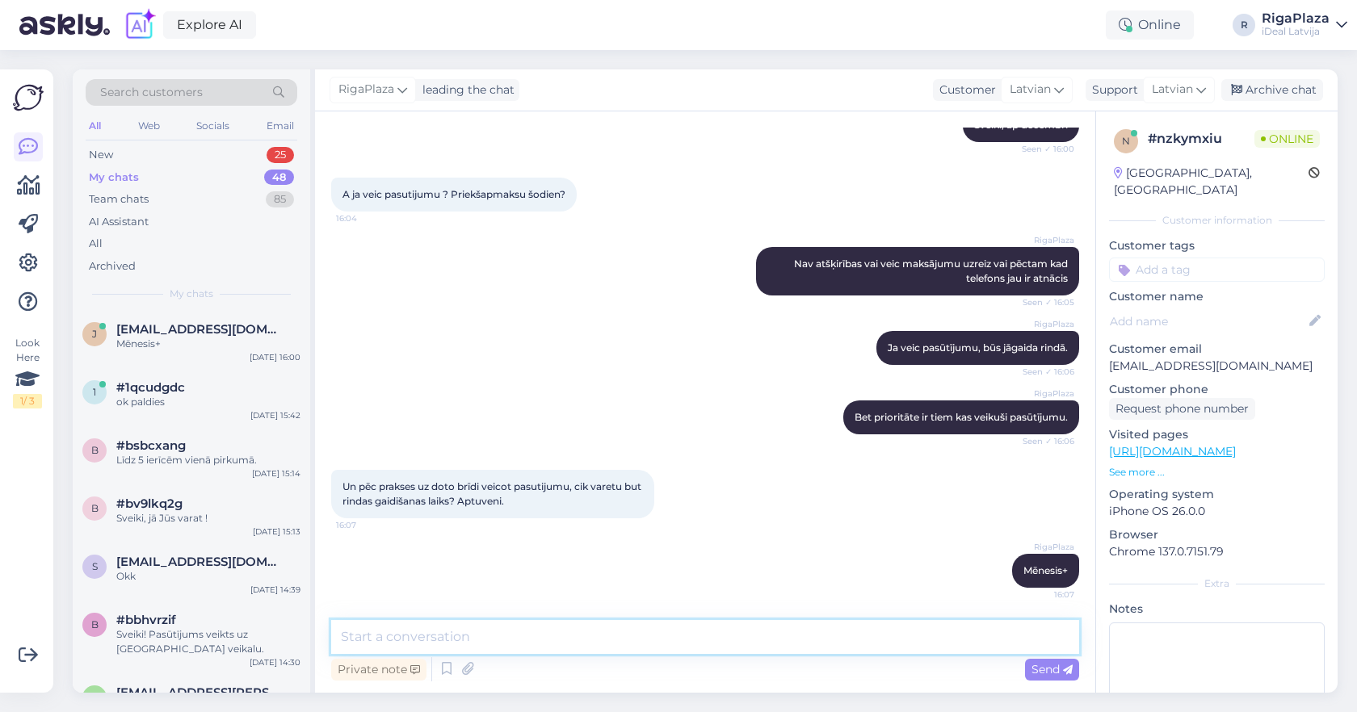
click at [850, 641] on textarea at bounding box center [705, 637] width 748 height 34
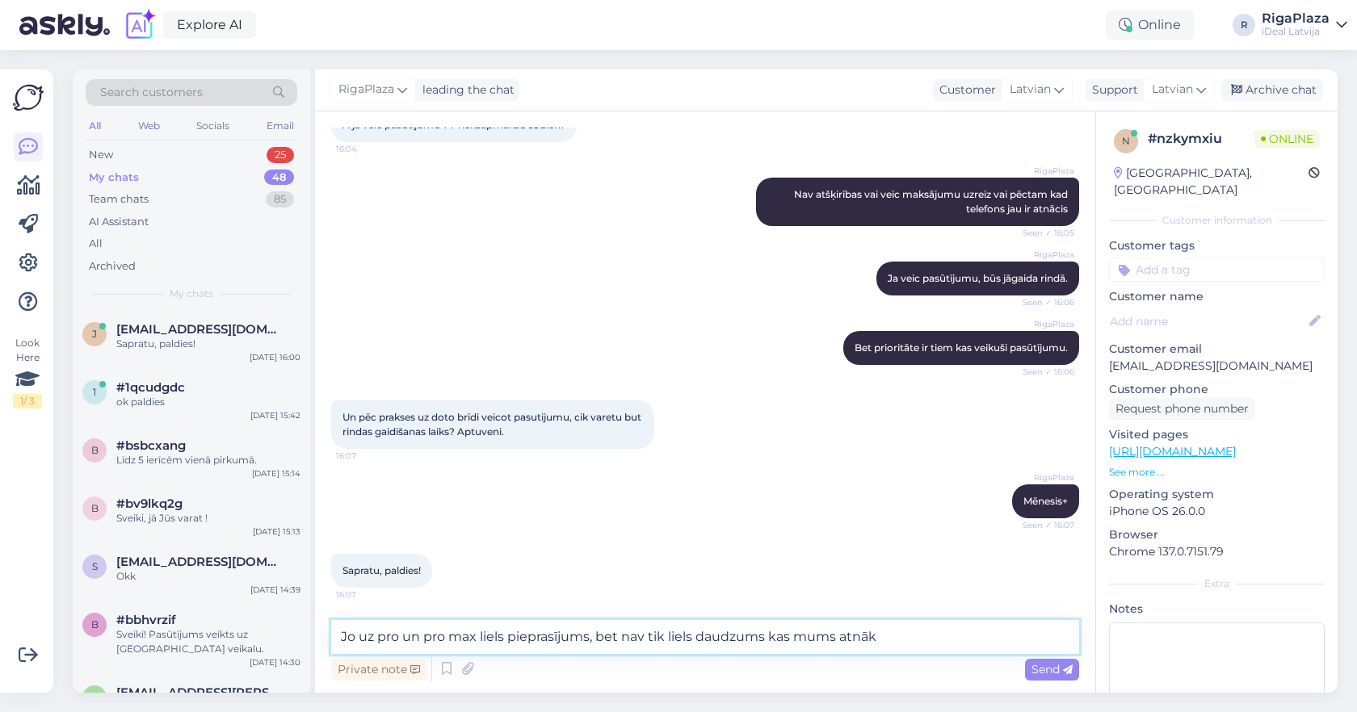
type textarea "Jo uz pro un pro max liels pieprasījums, bet nav tik liels daudzums kas mums at…"
type textarea "[PERSON_NAME] uz pro un pro max liels pieprasījums."
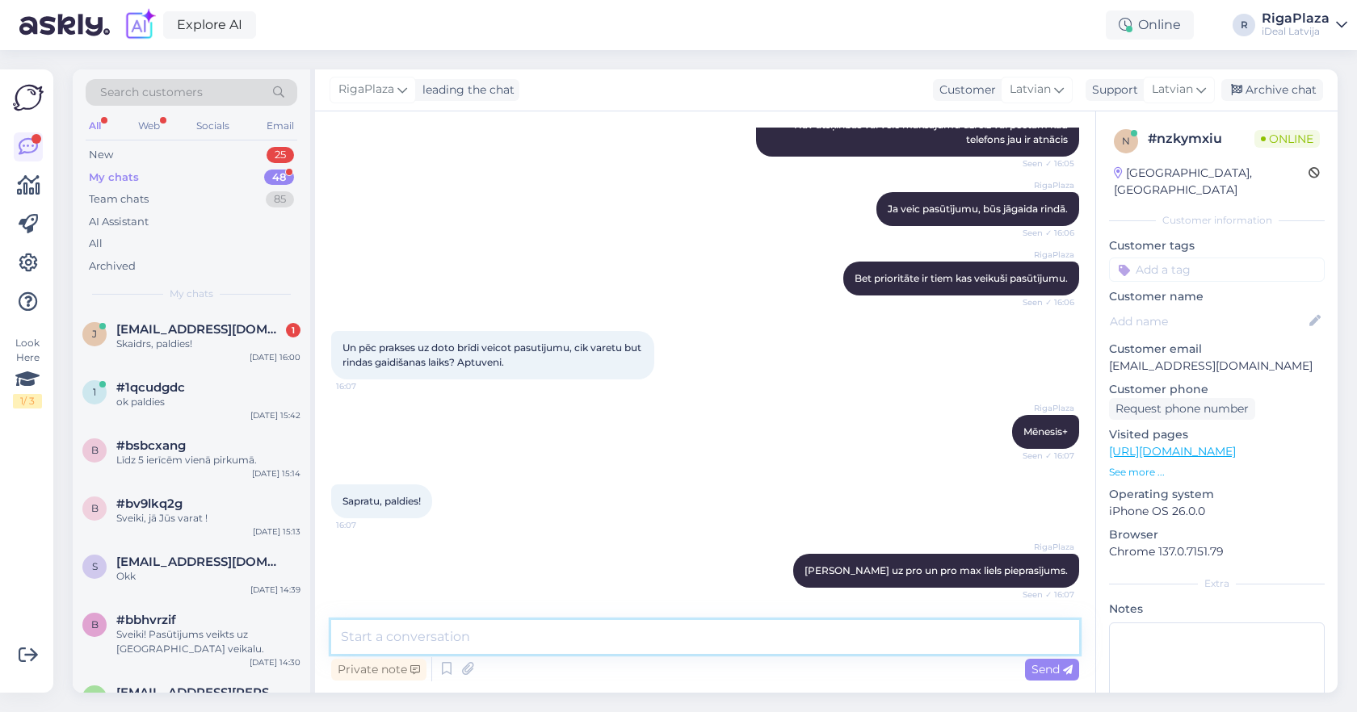
scroll to position [452, 0]
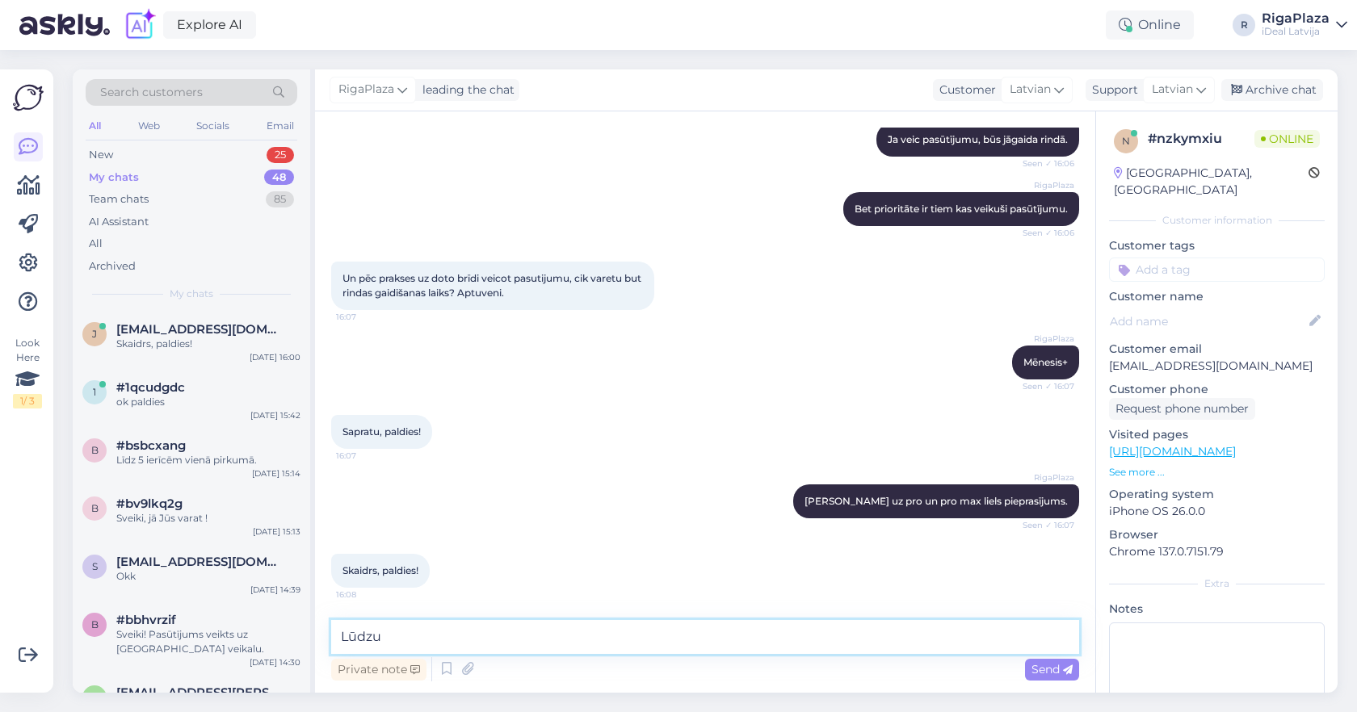
type textarea "Lūdzu."
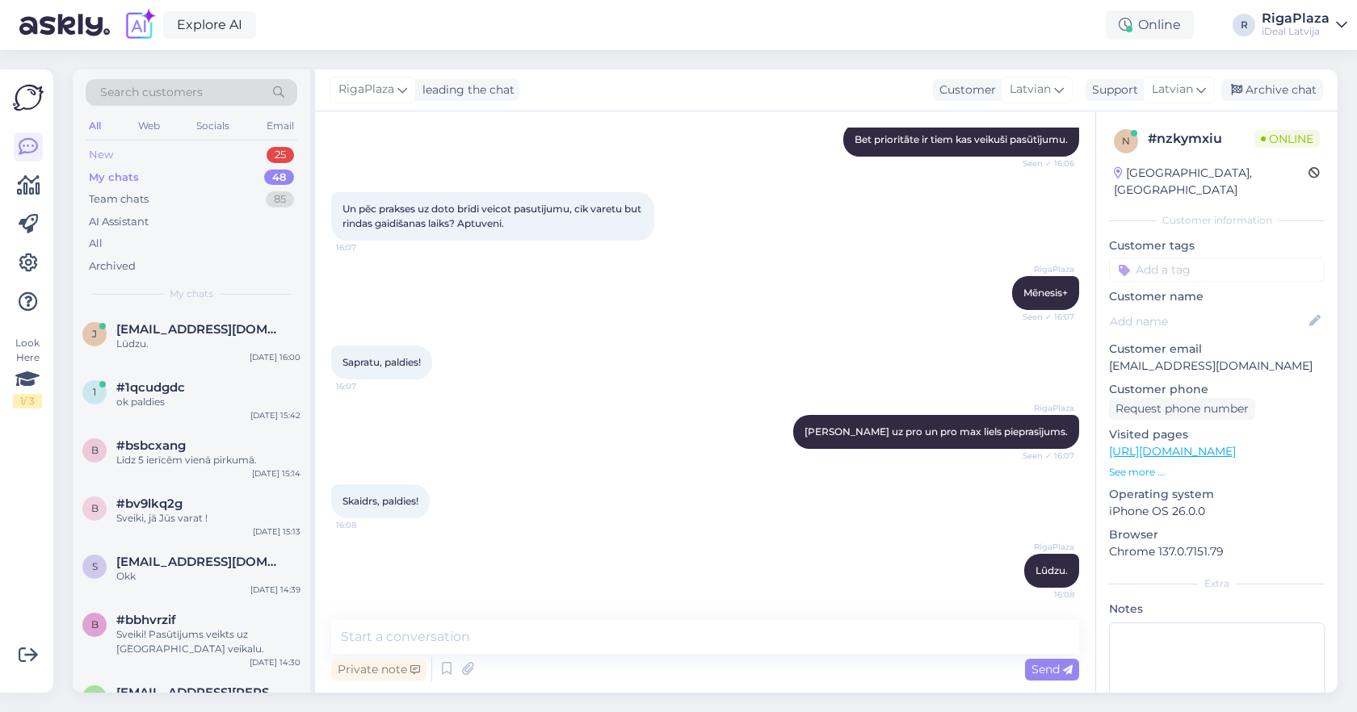
click at [131, 162] on div "New 25" at bounding box center [192, 155] width 212 height 23
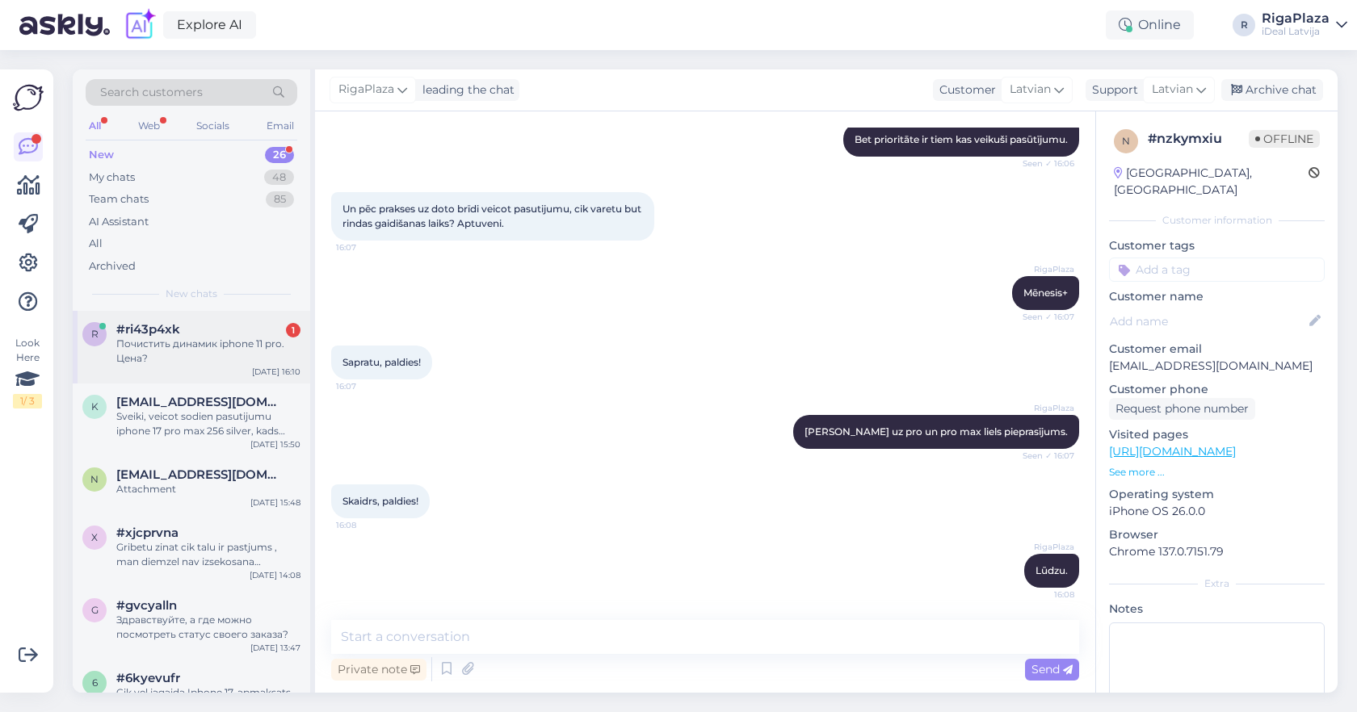
click at [258, 350] on div "Почистить динамик iphone 11 pro. Цена?" at bounding box center [208, 351] width 184 height 29
